Goal: Information Seeking & Learning: Learn about a topic

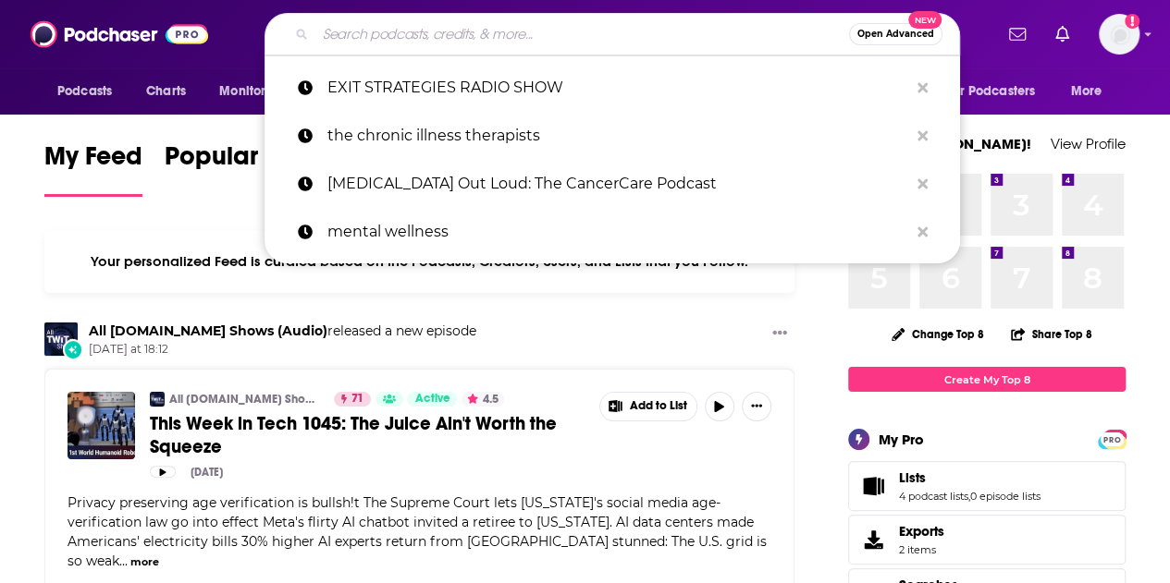
click at [443, 32] on input "Search podcasts, credits, & more..." at bounding box center [581, 34] width 533 height 30
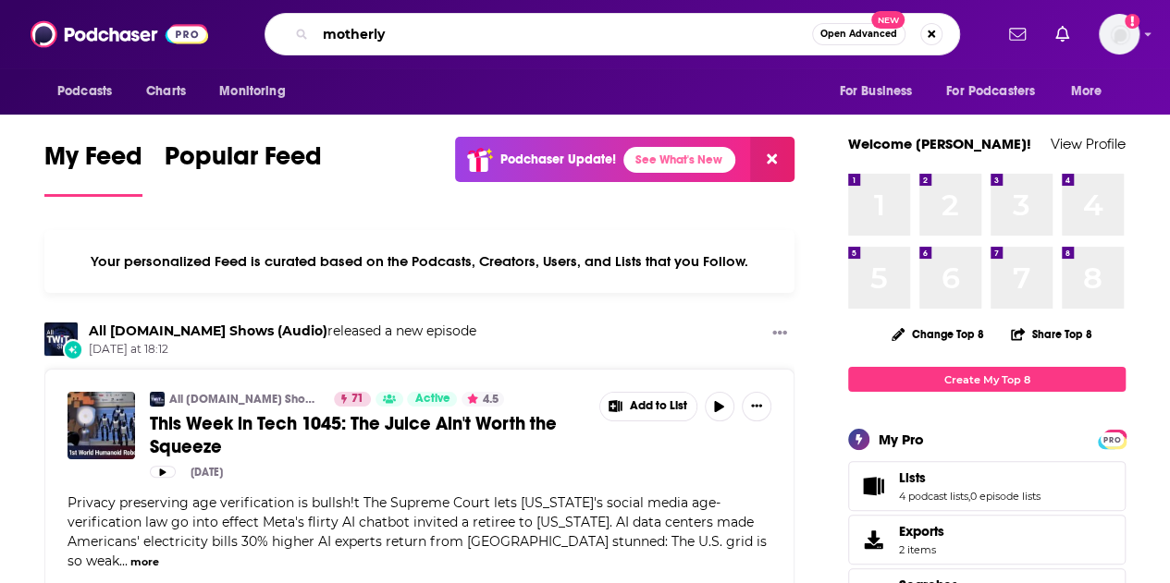
type input "motherly"
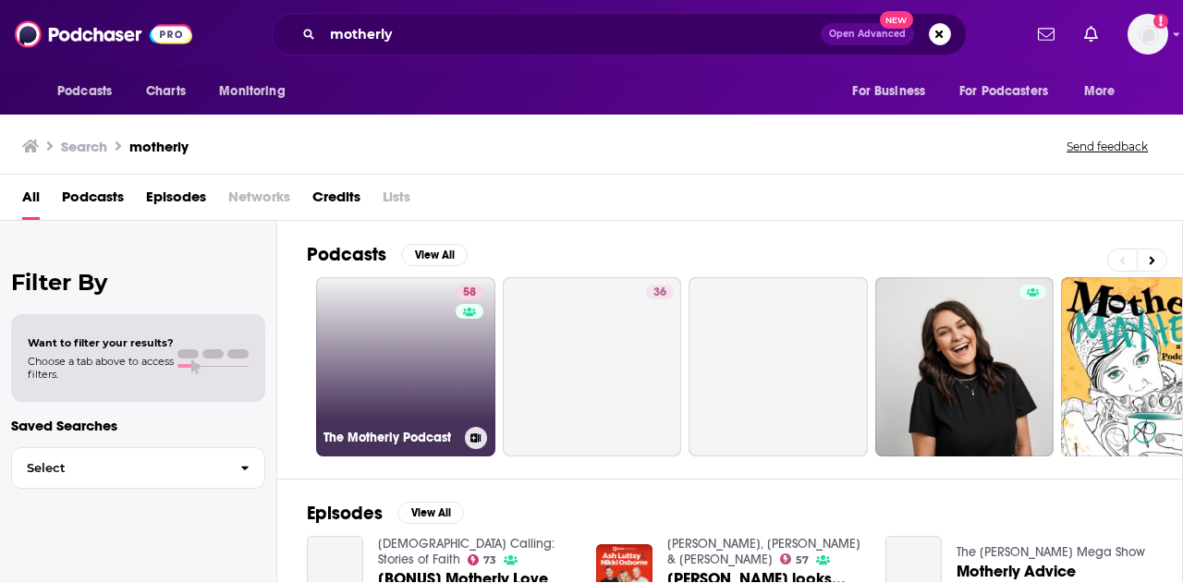
click at [357, 434] on h3 "The Motherly Podcast" at bounding box center [391, 438] width 134 height 16
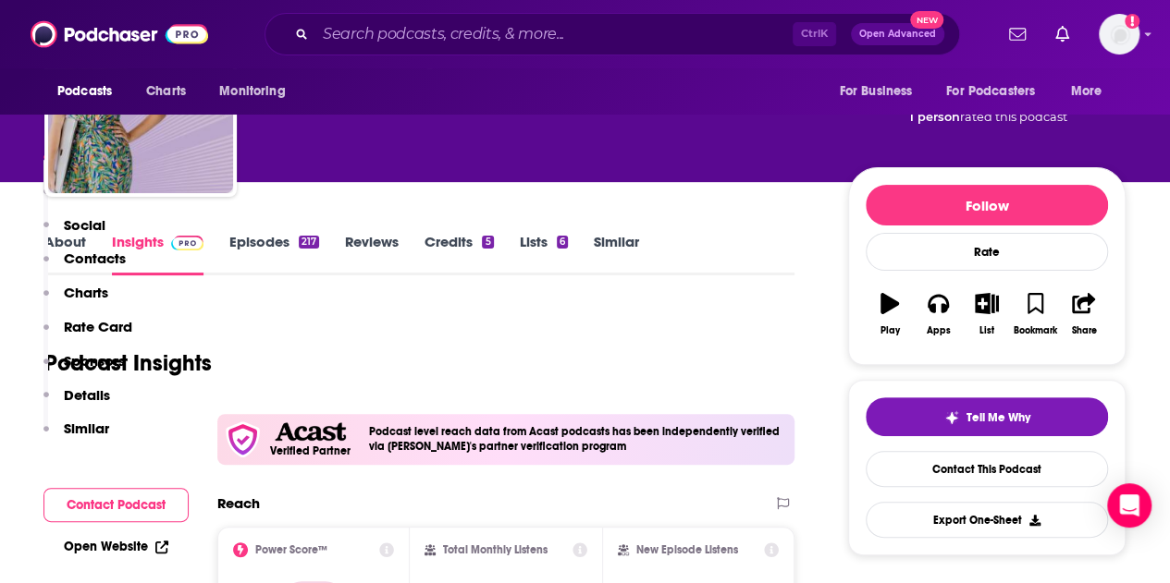
scroll to position [380, 0]
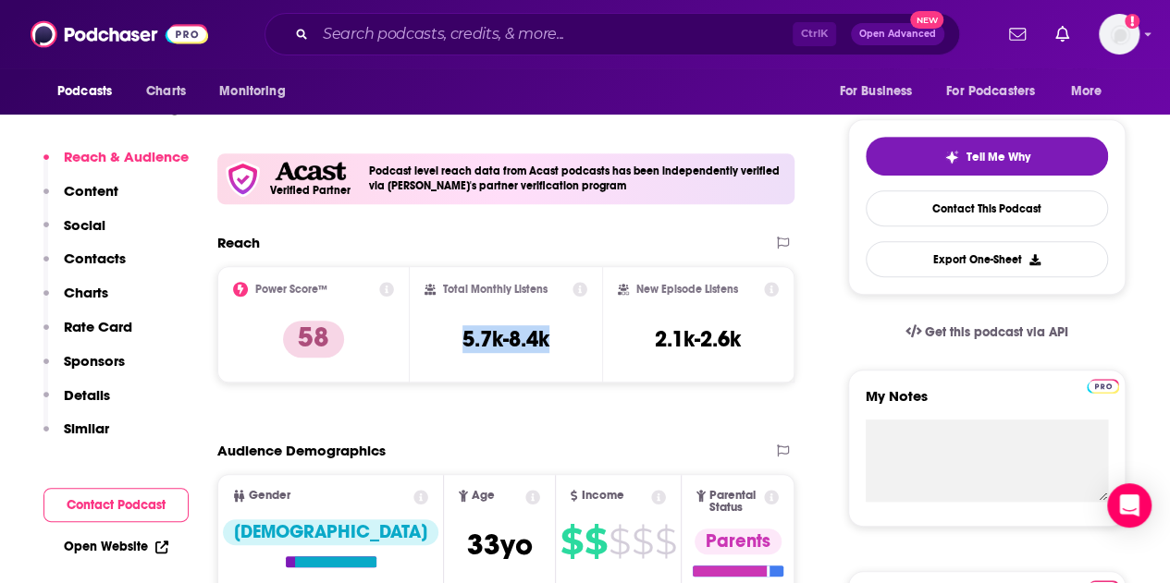
drag, startPoint x: 459, startPoint y: 340, endPoint x: 560, endPoint y: 350, distance: 102.2
click at [560, 350] on div "Total Monthly Listens 5.7k-8.4k" at bounding box center [505, 324] width 163 height 85
